Goal: Task Accomplishment & Management: Use online tool/utility

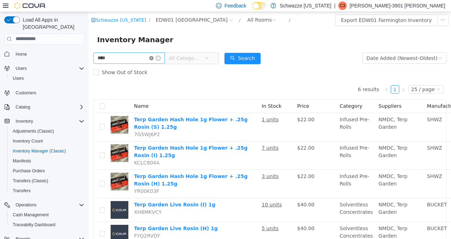
click at [154, 59] on icon "icon: close-circle" at bounding box center [151, 58] width 4 height 4
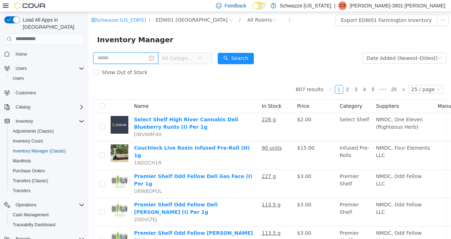
click at [123, 59] on input "text" at bounding box center [125, 57] width 65 height 11
type input "******"
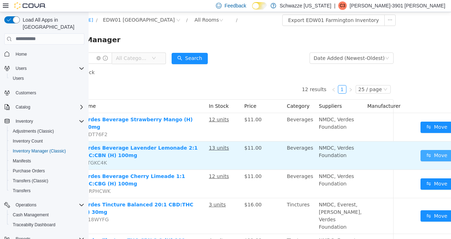
click at [420, 155] on button "Move" at bounding box center [436, 155] width 33 height 11
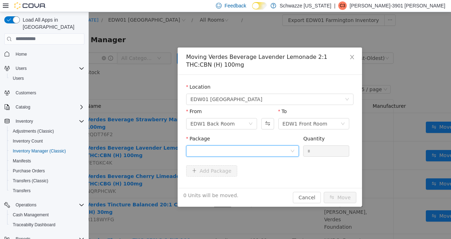
click at [269, 150] on div at bounding box center [240, 150] width 100 height 11
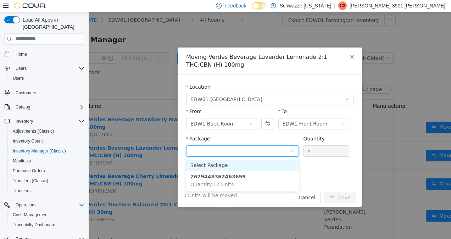
click at [222, 178] on strong "2629448362463659" at bounding box center [217, 176] width 55 height 6
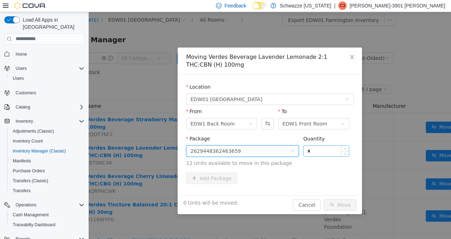
click at [328, 149] on input "*" at bounding box center [325, 150] width 45 height 11
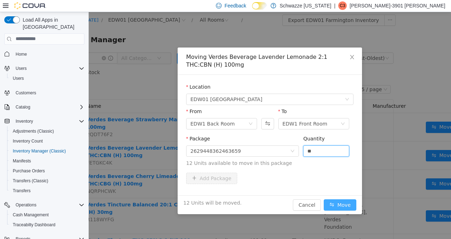
type input "**"
click at [345, 202] on button "Move" at bounding box center [340, 204] width 33 height 11
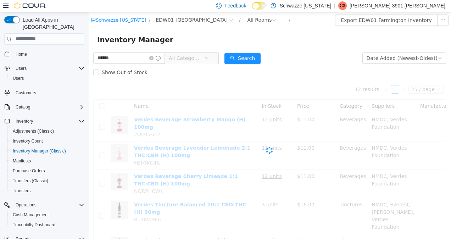
scroll to position [0, 0]
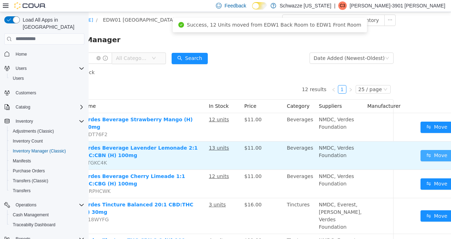
click at [420, 156] on button "Move" at bounding box center [436, 155] width 33 height 11
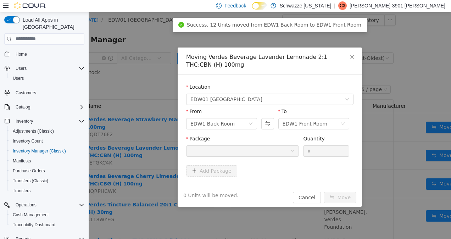
click at [276, 151] on div at bounding box center [240, 150] width 100 height 11
click at [273, 150] on div at bounding box center [240, 150] width 100 height 11
click at [156, 166] on div "Moving Verdes Beverage Lavender Lemonade 2:1 THC:CBN (H) 100mg Location EDW01 F…" at bounding box center [270, 125] width 362 height 227
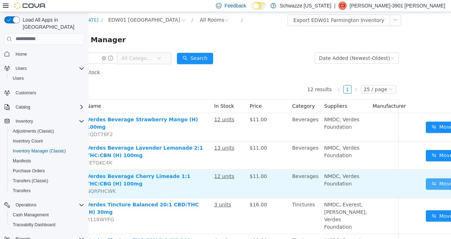
click at [426, 188] on button "Move" at bounding box center [442, 183] width 33 height 11
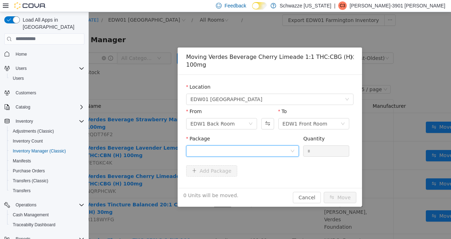
click at [266, 149] on div at bounding box center [240, 150] width 100 height 11
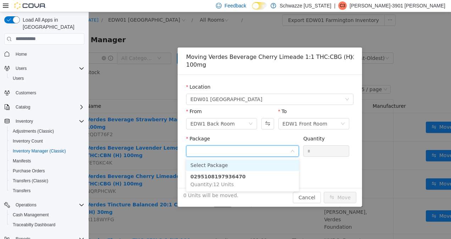
click at [233, 181] on li "0295108197936470 Quantity : 12 Units" at bounding box center [242, 180] width 113 height 19
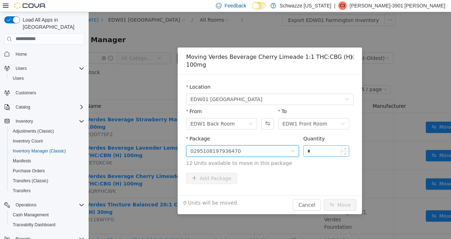
click at [321, 149] on input "*" at bounding box center [325, 150] width 45 height 11
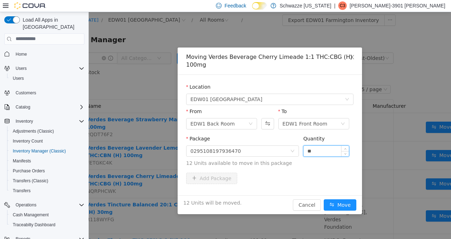
type input "**"
click at [324, 199] on button "Move" at bounding box center [340, 204] width 33 height 11
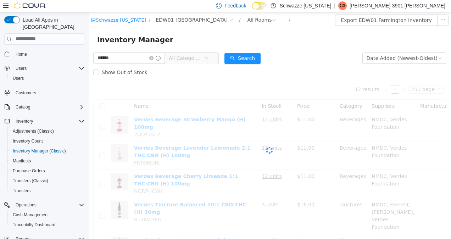
scroll to position [0, 0]
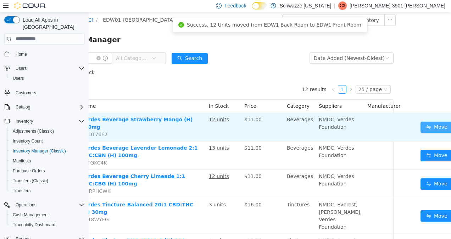
click at [420, 129] on button "Move" at bounding box center [436, 126] width 33 height 11
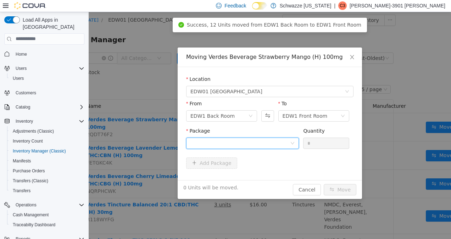
click at [256, 146] on div at bounding box center [240, 143] width 100 height 11
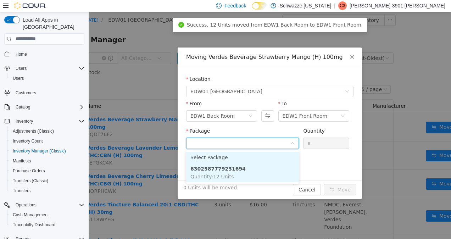
click at [219, 170] on strong "6302587779231694" at bounding box center [217, 169] width 55 height 6
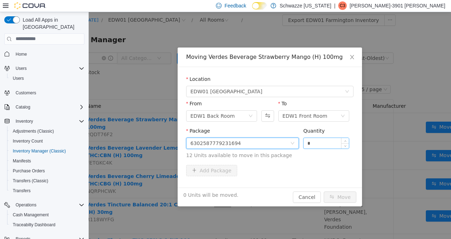
click at [331, 139] on input "*" at bounding box center [325, 143] width 45 height 11
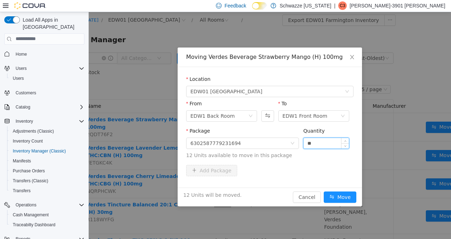
type input "**"
click at [339, 197] on button "Move" at bounding box center [340, 196] width 33 height 11
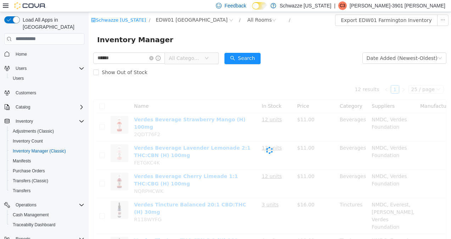
scroll to position [0, 0]
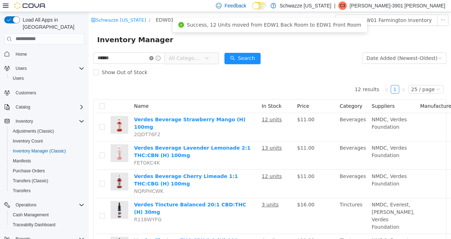
click at [154, 59] on icon "icon: close-circle" at bounding box center [151, 58] width 4 height 4
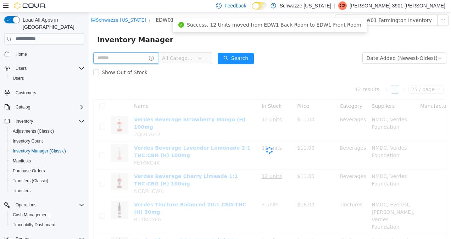
click at [130, 57] on input "text" at bounding box center [125, 57] width 65 height 11
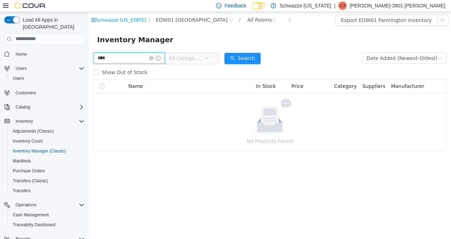
type input "****"
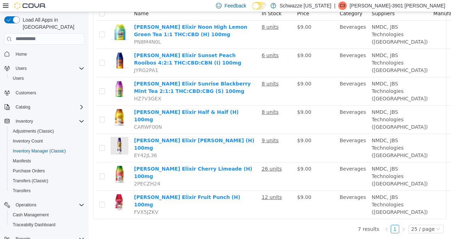
scroll to position [149, 0]
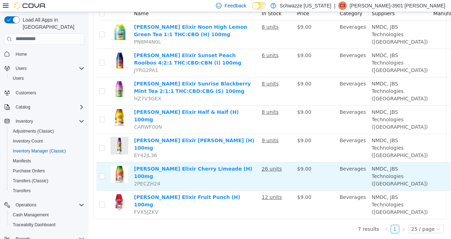
click at [272, 166] on u "26 units" at bounding box center [272, 169] width 20 height 6
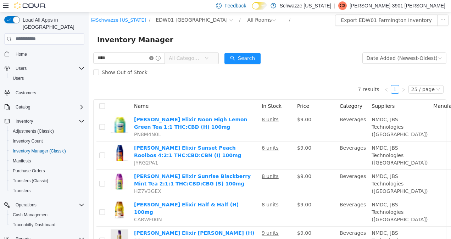
click at [154, 58] on icon "icon: close-circle" at bounding box center [151, 58] width 4 height 4
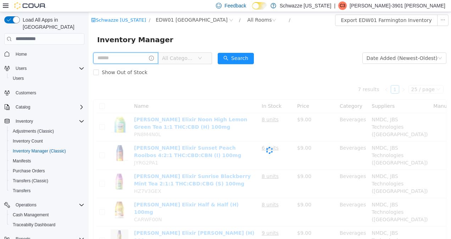
click at [134, 57] on input "text" at bounding box center [125, 57] width 65 height 11
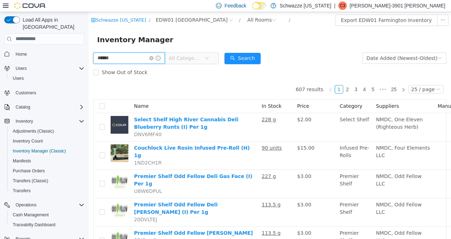
type input "******"
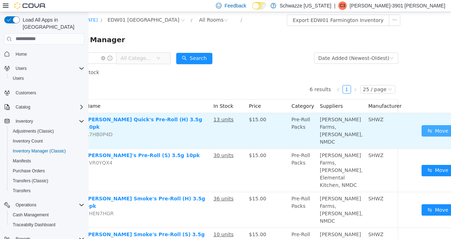
click at [422, 129] on button "Move" at bounding box center [438, 130] width 33 height 11
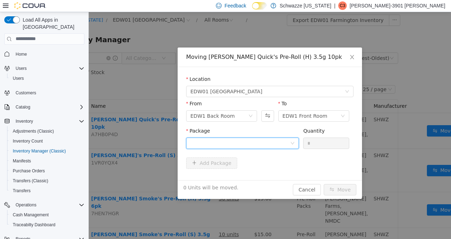
click at [250, 143] on div at bounding box center [240, 143] width 100 height 11
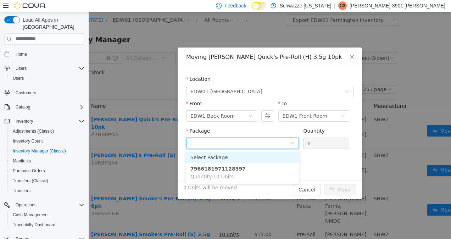
click at [230, 173] on li "7966181971128397 Quantity : 10 Units" at bounding box center [242, 172] width 113 height 19
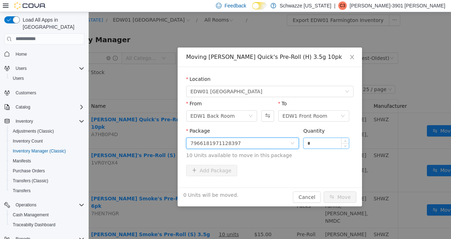
click at [329, 140] on input "*" at bounding box center [325, 143] width 45 height 11
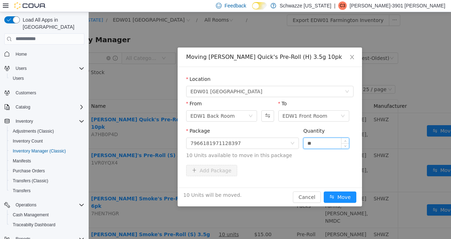
type input "**"
click at [324, 191] on button "Move" at bounding box center [340, 196] width 33 height 11
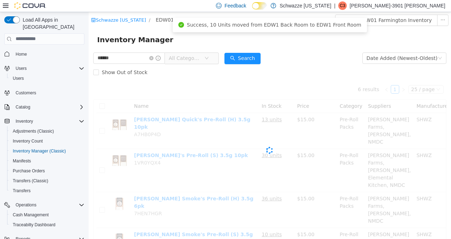
scroll to position [0, 0]
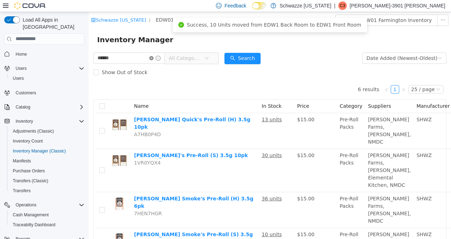
click at [154, 58] on icon "icon: close-circle" at bounding box center [151, 58] width 4 height 4
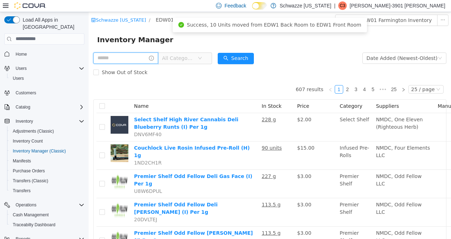
click at [133, 60] on input "text" at bounding box center [125, 57] width 65 height 11
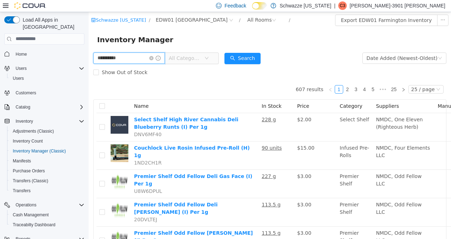
type input "**********"
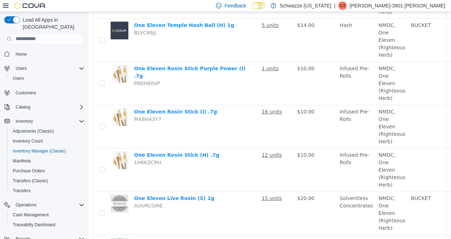
scroll to position [253, 0]
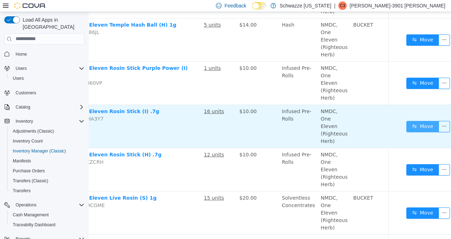
click at [423, 124] on button "Move" at bounding box center [422, 126] width 33 height 11
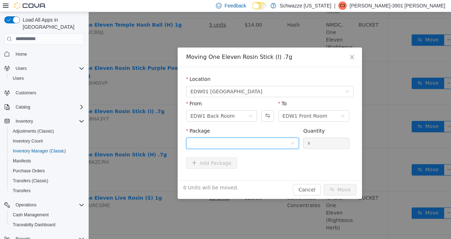
click at [274, 143] on div at bounding box center [240, 143] width 100 height 11
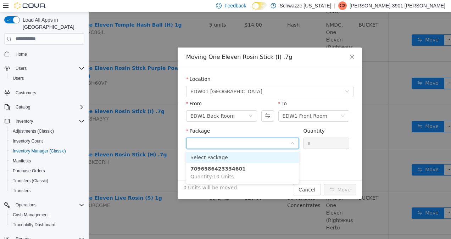
click at [381, 168] on div "Moving One Eleven Rosin Stick (I) .7g Location EDW01 Farmington From EDW1 Back …" at bounding box center [270, 125] width 362 height 227
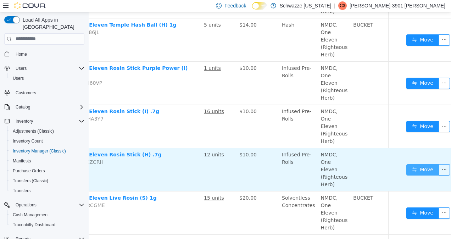
click at [421, 164] on button "Move" at bounding box center [422, 169] width 33 height 11
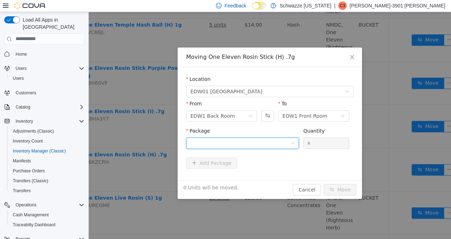
click at [269, 138] on div at bounding box center [240, 143] width 100 height 11
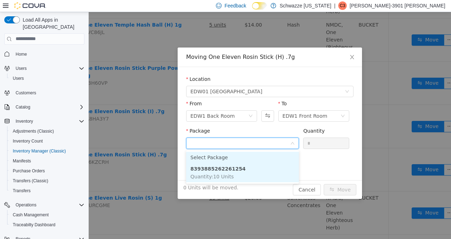
click at [223, 172] on li "8393885262261254 Quantity : 10 Units" at bounding box center [242, 172] width 113 height 19
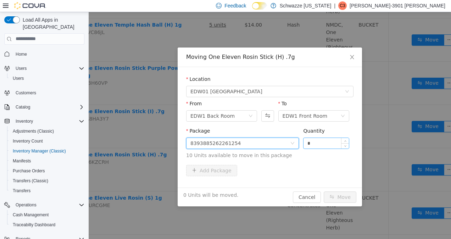
click at [330, 145] on input "*" at bounding box center [325, 143] width 45 height 11
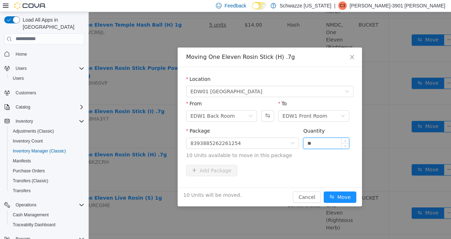
type input "**"
click at [344, 197] on button "Move" at bounding box center [340, 196] width 33 height 11
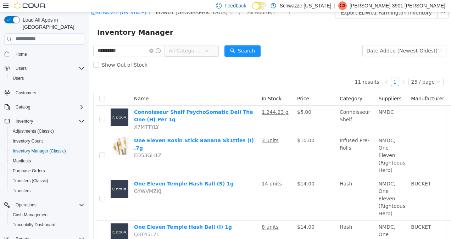
scroll to position [1, 0]
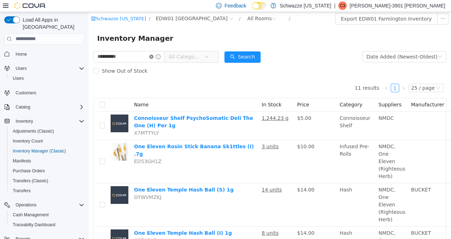
click at [154, 56] on icon "icon: close-circle" at bounding box center [151, 56] width 4 height 4
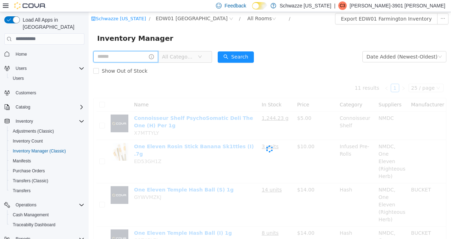
click at [129, 55] on input "text" at bounding box center [125, 56] width 65 height 11
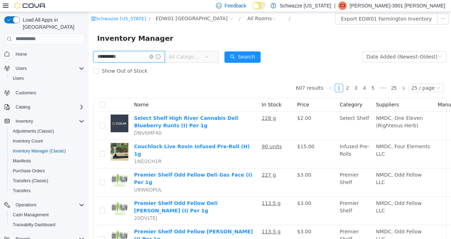
type input "**********"
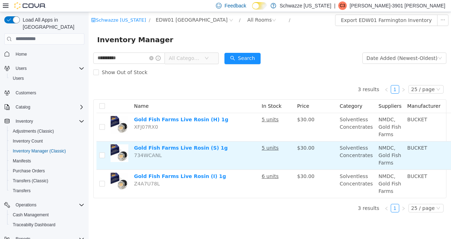
click at [280, 146] on td "5 units" at bounding box center [276, 155] width 35 height 28
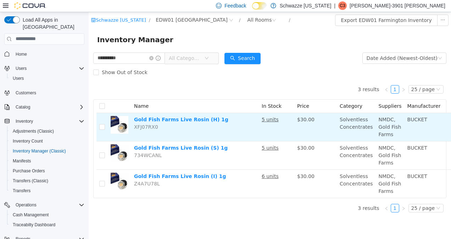
click at [268, 116] on u "5 units" at bounding box center [270, 119] width 17 height 6
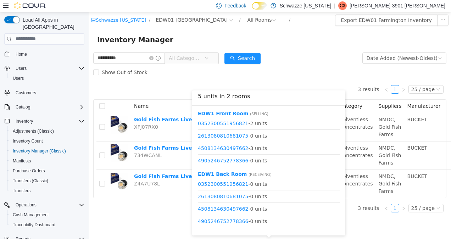
click at [155, 212] on div "3 results 1 25 / page Name In Stock Price Category Suppliers Manufacturer Gold …" at bounding box center [269, 148] width 353 height 139
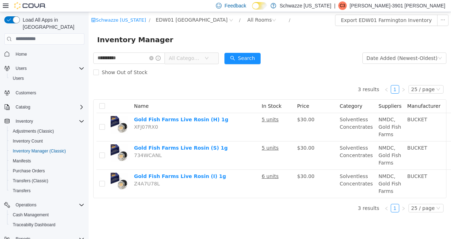
click at [271, 149] on td "5 units" at bounding box center [276, 155] width 35 height 28
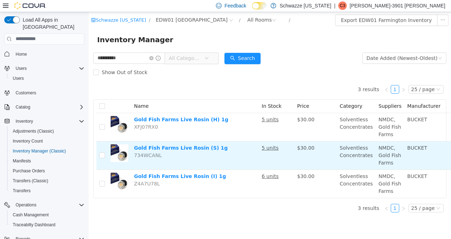
click at [263, 145] on u "5 units" at bounding box center [270, 148] width 17 height 6
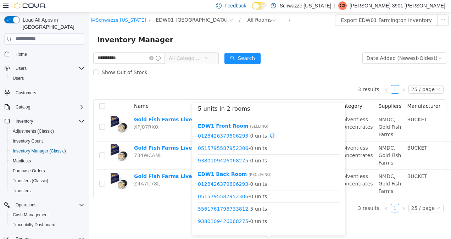
click at [171, 205] on div "3 results 1 25 / page Name In Stock Price Category Suppliers Manufacturer Gold …" at bounding box center [269, 148] width 353 height 139
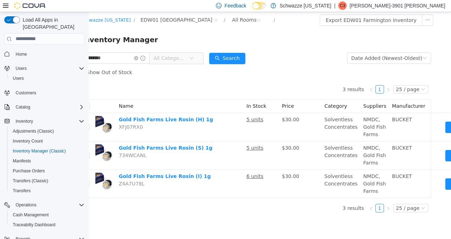
scroll to position [1, 55]
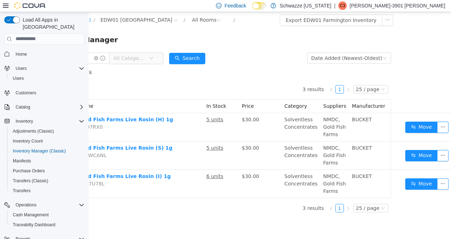
click at [410, 153] on button "Move" at bounding box center [421, 155] width 33 height 11
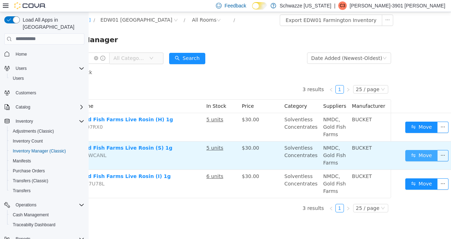
scroll to position [0, 50]
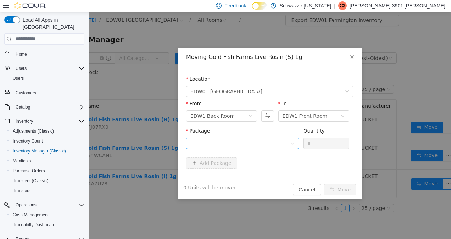
click at [239, 139] on div at bounding box center [240, 143] width 100 height 11
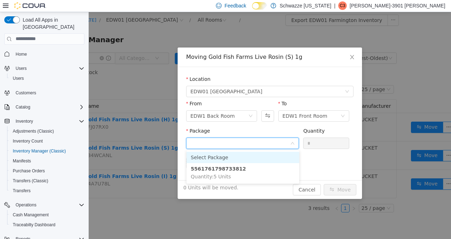
click at [224, 170] on strong "5561761798733812" at bounding box center [218, 169] width 55 height 6
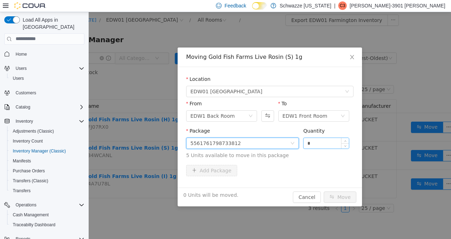
click at [326, 141] on input "*" at bounding box center [325, 143] width 45 height 11
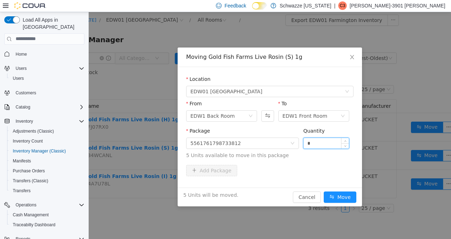
type input "*"
click at [324, 191] on button "Move" at bounding box center [340, 196] width 33 height 11
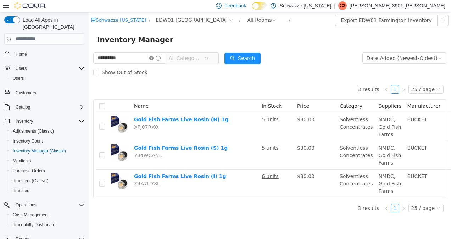
click at [154, 58] on icon "icon: close-circle" at bounding box center [151, 58] width 4 height 4
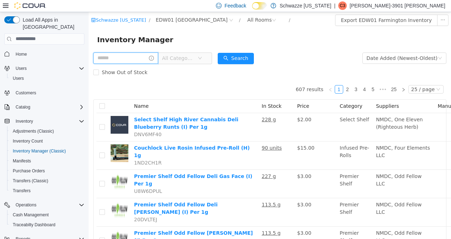
click at [133, 63] on input "text" at bounding box center [125, 57] width 65 height 11
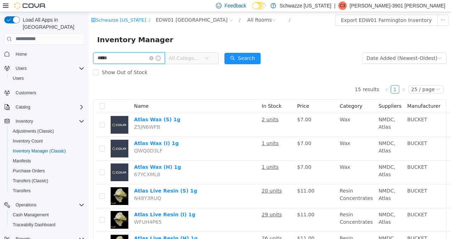
click at [144, 59] on input "*****" at bounding box center [129, 57] width 72 height 11
type input "*"
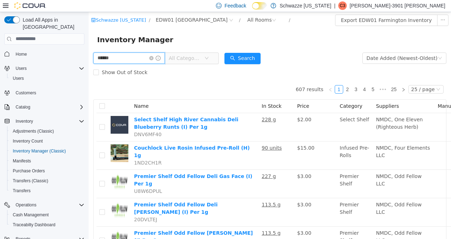
type input "******"
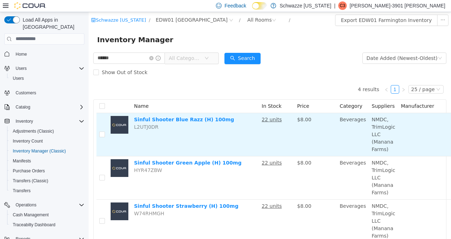
click at [275, 117] on u "22 units" at bounding box center [272, 119] width 20 height 6
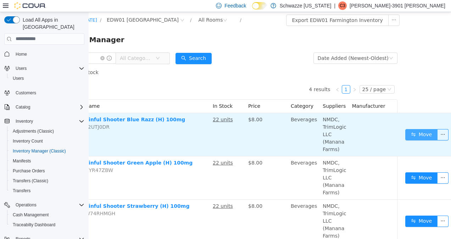
click at [414, 131] on button "Move" at bounding box center [421, 134] width 33 height 11
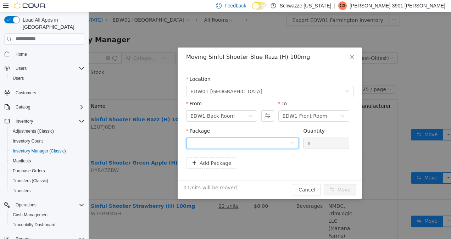
click at [277, 140] on div at bounding box center [240, 143] width 100 height 11
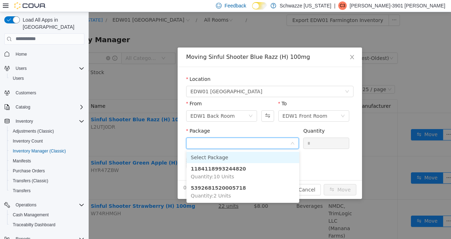
click at [218, 189] on strong "5392681520005718" at bounding box center [218, 188] width 55 height 6
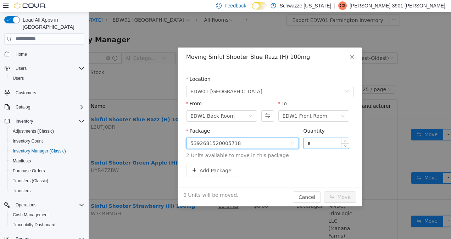
click at [330, 143] on input "*" at bounding box center [325, 143] width 45 height 11
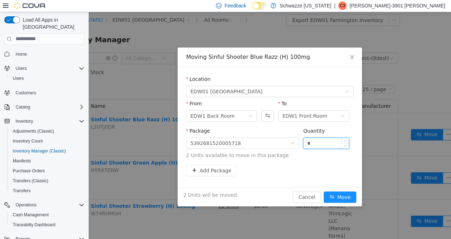
type input "*"
click at [324, 191] on button "Move" at bounding box center [340, 196] width 33 height 11
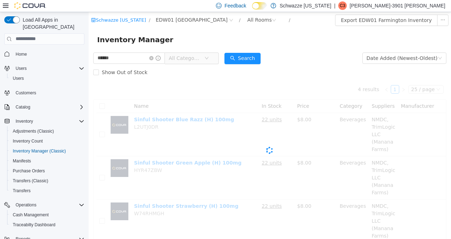
scroll to position [0, 0]
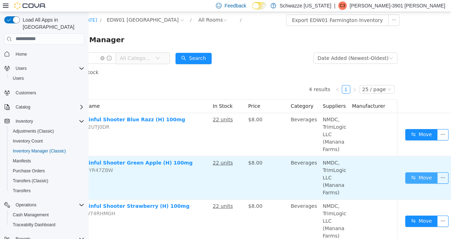
click at [418, 177] on button "Move" at bounding box center [421, 177] width 33 height 11
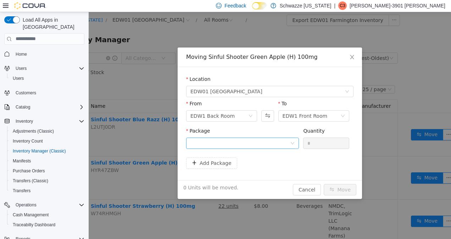
click at [269, 143] on div at bounding box center [240, 143] width 100 height 11
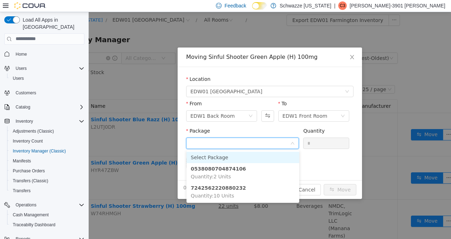
click at [216, 171] on strong "0538080704874106" at bounding box center [218, 169] width 55 height 6
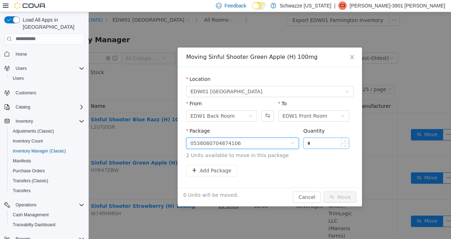
click at [334, 143] on input "*" at bounding box center [325, 143] width 45 height 11
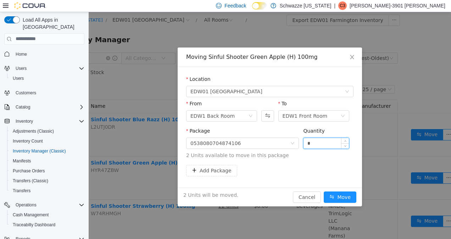
type input "*"
click at [340, 197] on button "Move" at bounding box center [340, 196] width 33 height 11
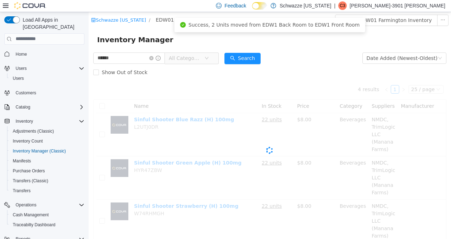
scroll to position [0, 0]
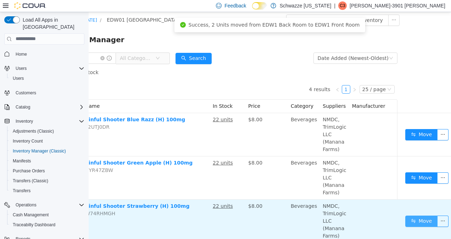
click at [409, 223] on button "Move" at bounding box center [421, 220] width 33 height 11
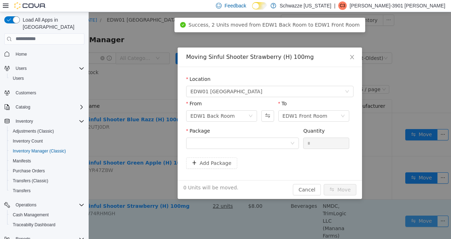
scroll to position [0, 43]
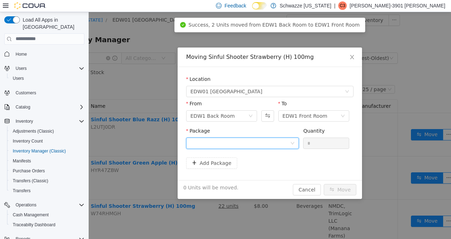
click at [269, 142] on div at bounding box center [240, 143] width 100 height 11
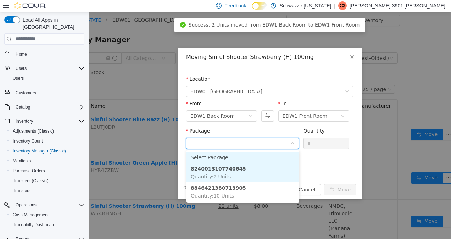
click at [221, 169] on strong "8240013107740645" at bounding box center [218, 169] width 55 height 6
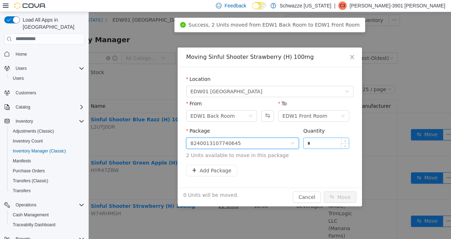
click at [335, 143] on input "*" at bounding box center [325, 143] width 45 height 11
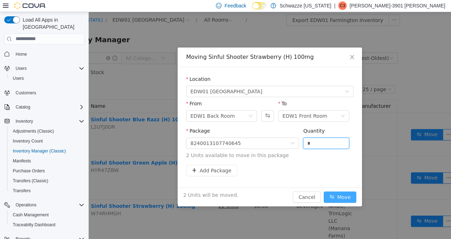
type input "*"
click at [337, 197] on button "Move" at bounding box center [340, 196] width 33 height 11
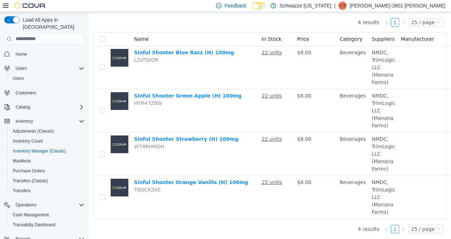
scroll to position [68, 0]
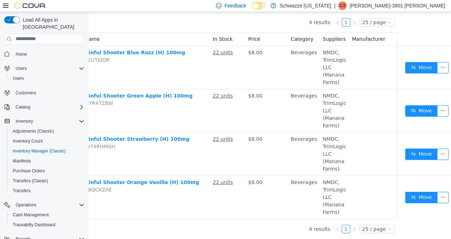
click at [420, 197] on button "Move" at bounding box center [421, 196] width 33 height 11
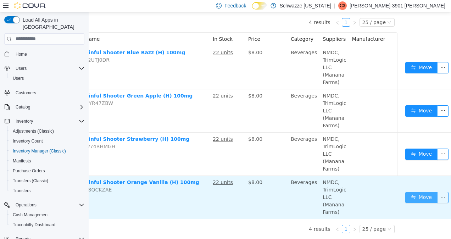
scroll to position [67, 43]
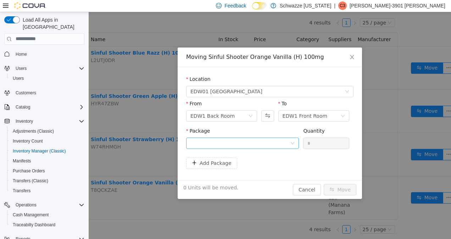
click at [266, 141] on div at bounding box center [240, 143] width 100 height 11
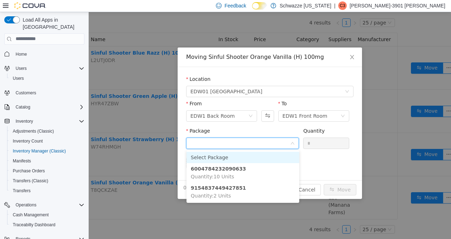
click at [223, 191] on li "9154837449427851 Quantity : 2 Units" at bounding box center [242, 191] width 113 height 19
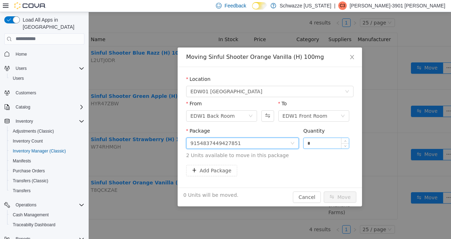
click at [330, 141] on input "*" at bounding box center [325, 143] width 45 height 11
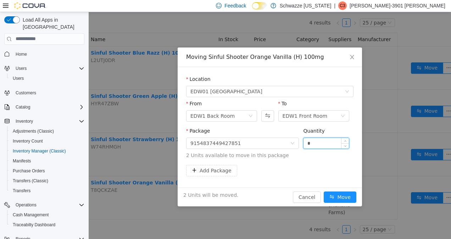
type input "*"
click at [343, 195] on button "Move" at bounding box center [340, 196] width 33 height 11
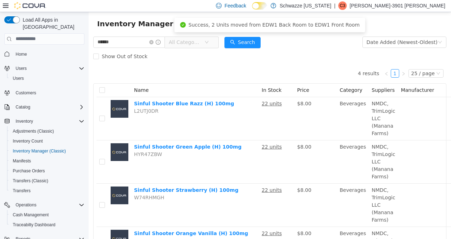
scroll to position [0, 0]
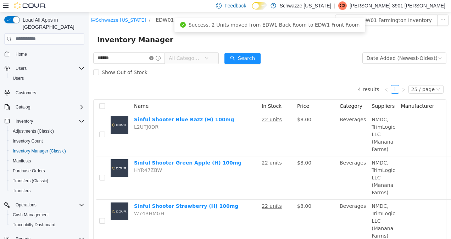
click at [154, 58] on icon "icon: close-circle" at bounding box center [151, 58] width 4 height 4
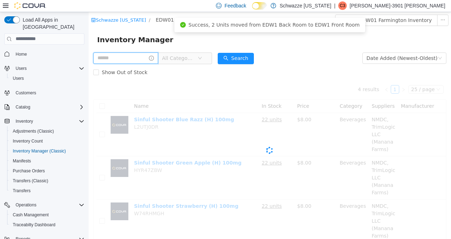
click at [138, 61] on input "text" at bounding box center [125, 57] width 65 height 11
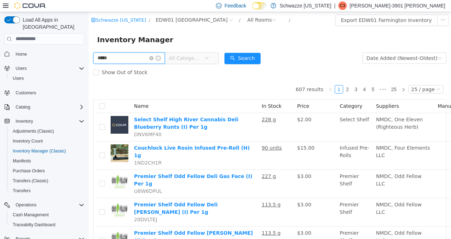
type input "*****"
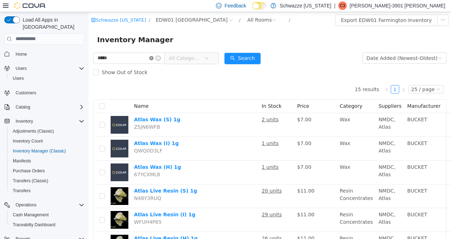
click at [154, 57] on icon "icon: close-circle" at bounding box center [151, 58] width 4 height 4
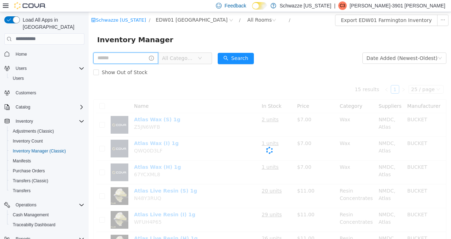
click at [138, 56] on input "text" at bounding box center [125, 57] width 65 height 11
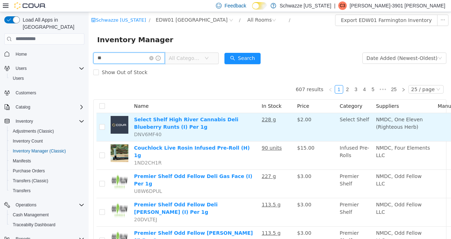
type input "*"
type input "******"
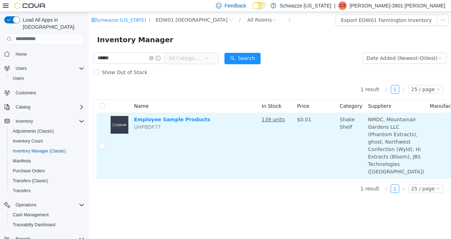
click at [268, 117] on u "139 units" at bounding box center [273, 119] width 23 height 6
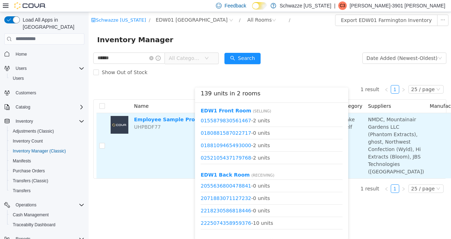
scroll to position [174, 0]
click at [173, 178] on td "Employee Sample Products UHPBDF77" at bounding box center [195, 145] width 128 height 65
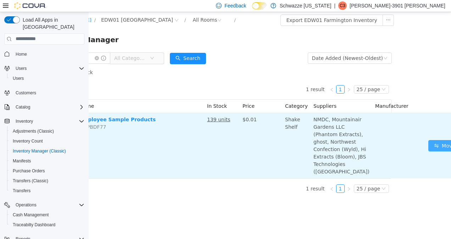
click at [428, 151] on button "Move" at bounding box center [444, 145] width 33 height 11
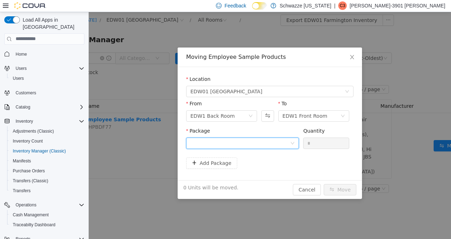
click at [267, 143] on div at bounding box center [240, 143] width 100 height 11
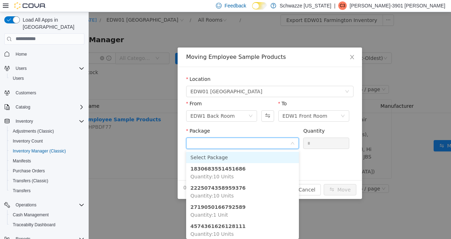
scroll to position [2, 0]
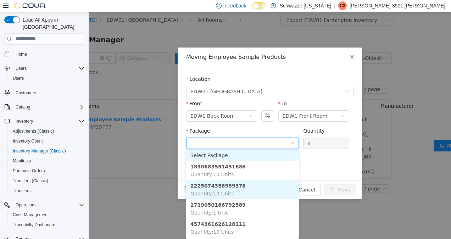
click at [222, 189] on li "2225074358959376 Quantity : 10 Units" at bounding box center [242, 189] width 113 height 19
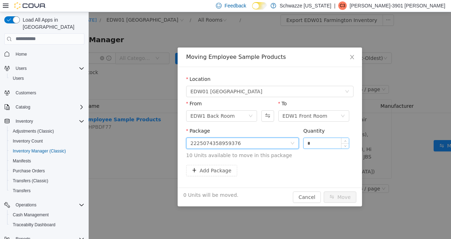
click at [333, 142] on input "*" at bounding box center [325, 143] width 45 height 11
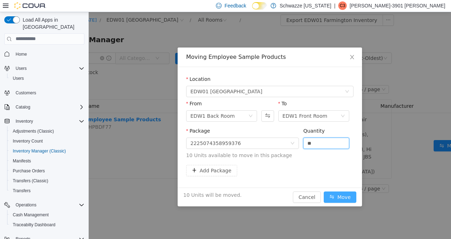
type input "**"
click at [350, 199] on button "Move" at bounding box center [340, 196] width 33 height 11
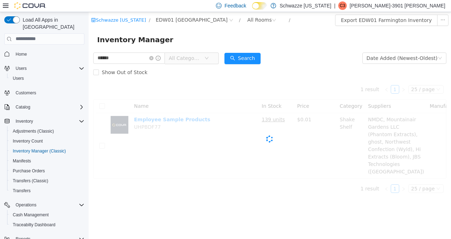
scroll to position [0, 0]
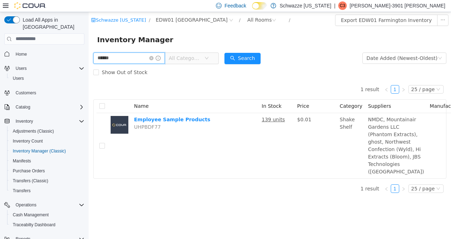
click at [160, 61] on input "******" at bounding box center [129, 57] width 72 height 11
click at [154, 57] on icon "icon: close-circle" at bounding box center [151, 58] width 4 height 4
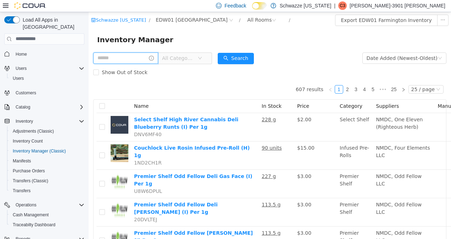
click at [136, 58] on input "text" at bounding box center [125, 57] width 65 height 11
type input "********"
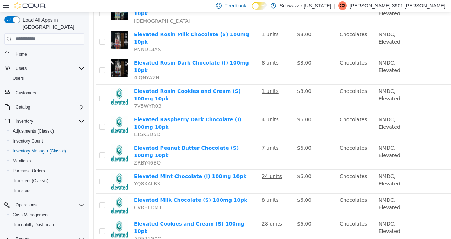
scroll to position [500, 0]
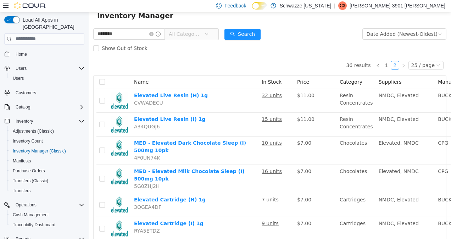
scroll to position [23, 0]
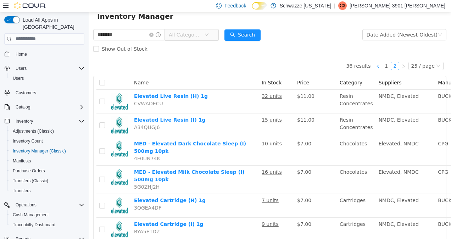
click at [376, 66] on icon "icon: left" at bounding box center [378, 66] width 4 height 4
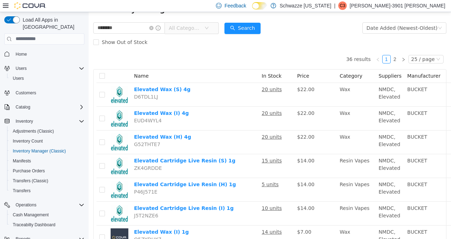
scroll to position [38, 0]
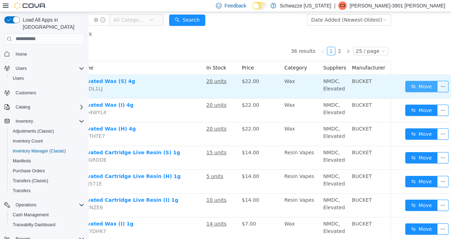
click at [413, 87] on button "Move" at bounding box center [421, 85] width 33 height 11
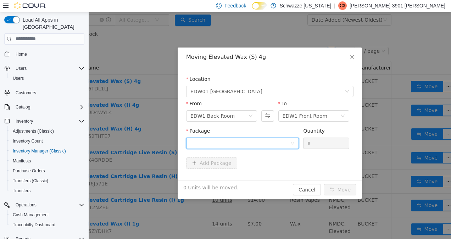
click at [269, 141] on div at bounding box center [240, 143] width 100 height 11
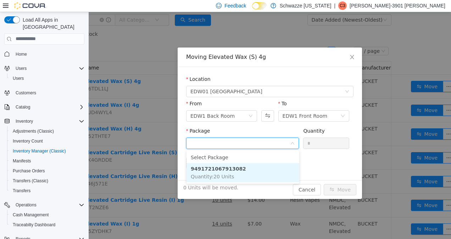
click at [228, 172] on li "9491721067913082 Quantity : 20 Units" at bounding box center [242, 172] width 113 height 19
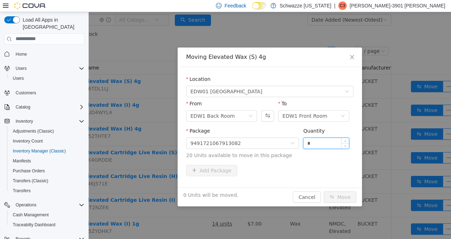
click at [329, 142] on input "*" at bounding box center [325, 143] width 45 height 11
type input "**"
click at [349, 198] on button "Move" at bounding box center [340, 196] width 33 height 11
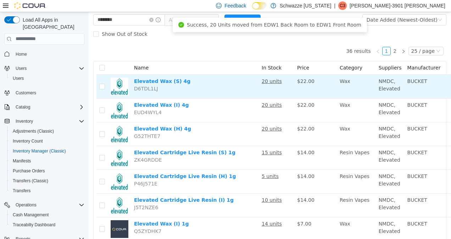
click at [267, 84] on td "20 units" at bounding box center [276, 86] width 35 height 24
click at [273, 80] on u "20 units" at bounding box center [272, 81] width 20 height 6
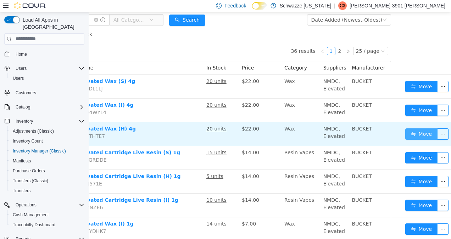
click at [416, 131] on button "Move" at bounding box center [421, 133] width 33 height 11
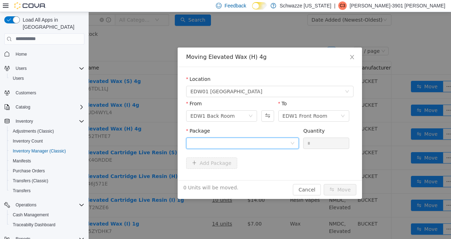
click at [259, 144] on div at bounding box center [240, 143] width 100 height 11
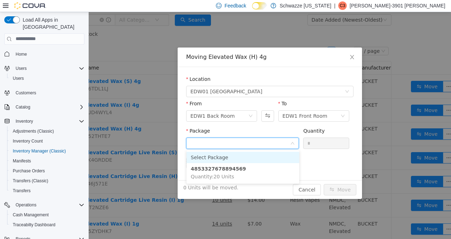
click at [229, 173] on span "Quantity : 20 Units" at bounding box center [212, 176] width 43 height 6
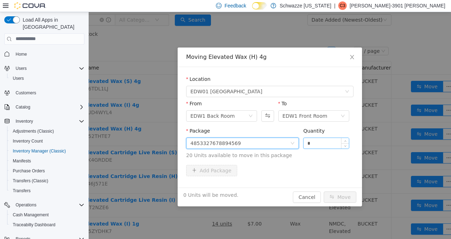
click at [333, 143] on input "*" at bounding box center [325, 143] width 45 height 11
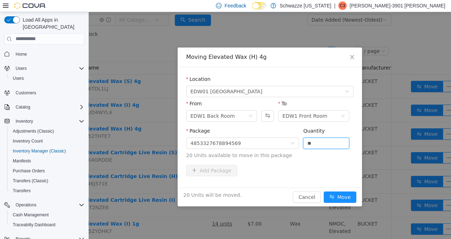
type input "**"
click at [338, 195] on button "Move" at bounding box center [340, 196] width 33 height 11
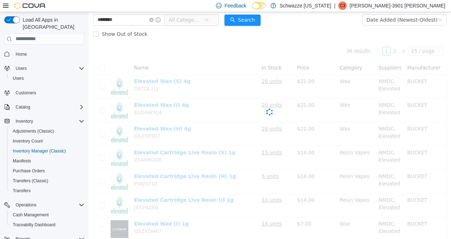
scroll to position [38, 0]
